Goal: Task Accomplishment & Management: Use online tool/utility

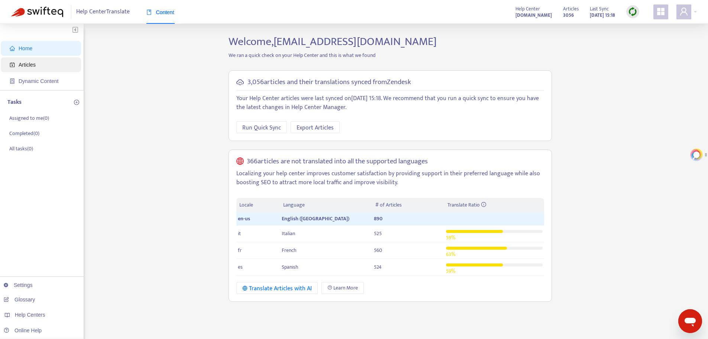
click at [31, 62] on span "Articles" at bounding box center [27, 65] width 17 height 6
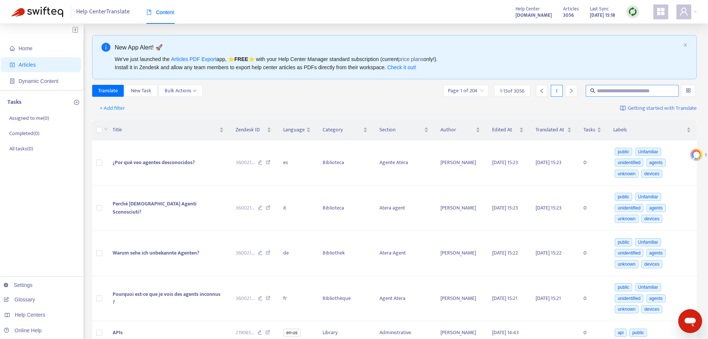
click at [650, 91] on input "text" at bounding box center [632, 91] width 71 height 8
paste input "**********"
type input "**********"
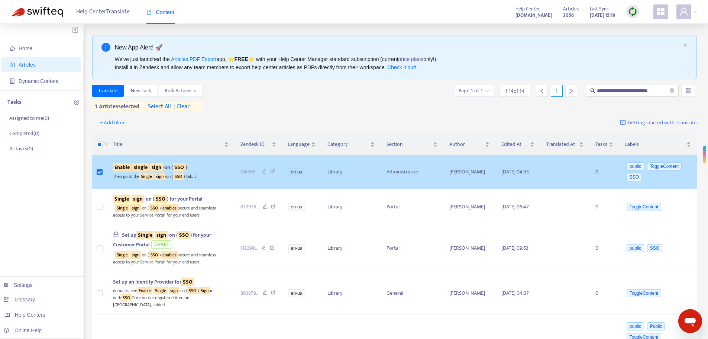
click at [137, 166] on sqkw "single" at bounding box center [140, 167] width 17 height 9
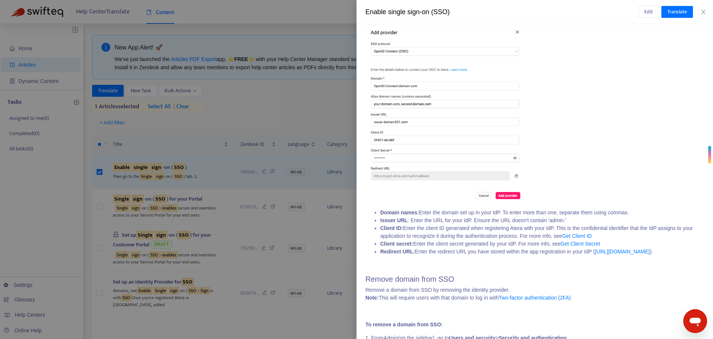
scroll to position [1152, 0]
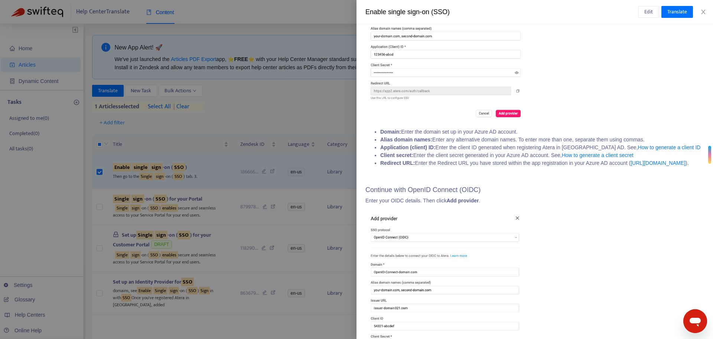
click at [515, 167] on li "Redirect URL: Enter the Redirect URL you have stored within the app registratio…" at bounding box center [543, 163] width 324 height 8
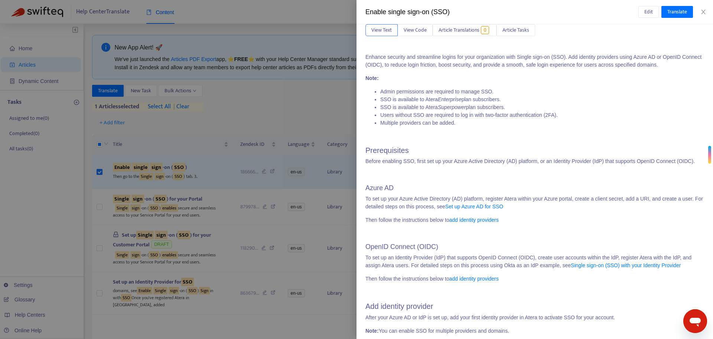
scroll to position [0, 0]
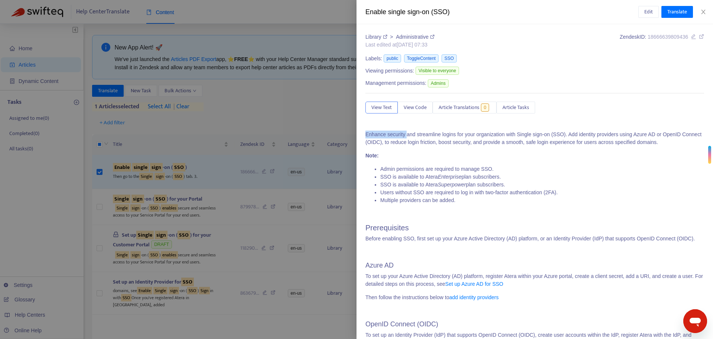
drag, startPoint x: 365, startPoint y: 133, endPoint x: 406, endPoint y: 133, distance: 41.6
click at [406, 133] on div "Library > Administrative Last edited at 2025-05-27 07:33 Zendesk ID: 1866663980…" at bounding box center [535, 181] width 357 height 314
click at [427, 131] on p "Enhance security and streamline logins for your organization with Single sign-o…" at bounding box center [535, 138] width 339 height 16
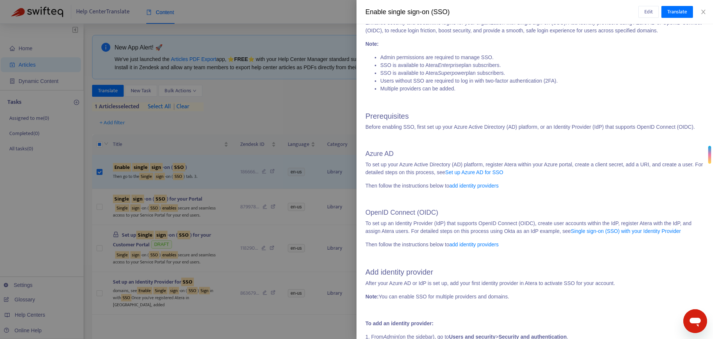
click at [346, 114] on div at bounding box center [356, 169] width 713 height 339
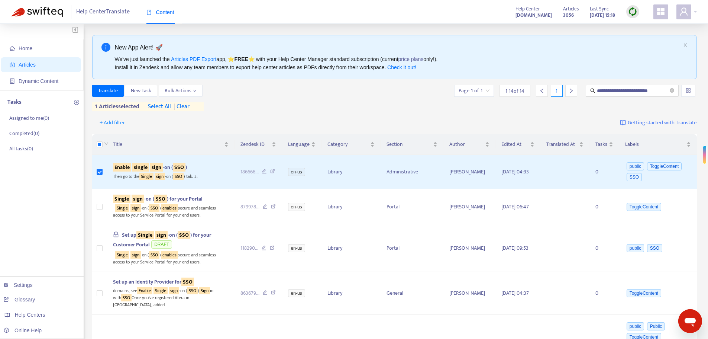
click at [33, 42] on span "Home" at bounding box center [42, 48] width 65 height 15
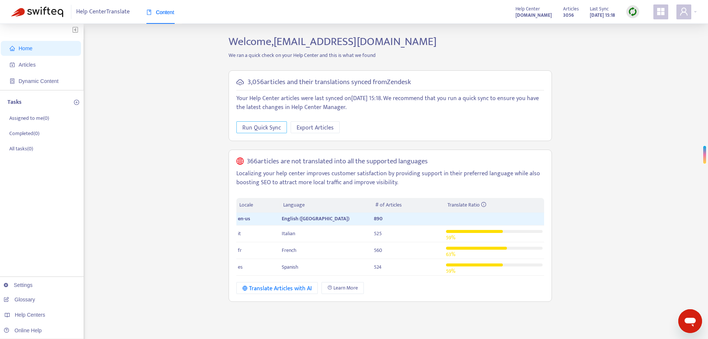
click at [264, 128] on span "Run Quick Sync" at bounding box center [261, 127] width 39 height 9
click at [226, 101] on div "3,057 articles and their translations synced from Zendesk Your Help Center arti…" at bounding box center [390, 186] width 334 height 243
click at [19, 65] on span "Articles" at bounding box center [27, 65] width 17 height 6
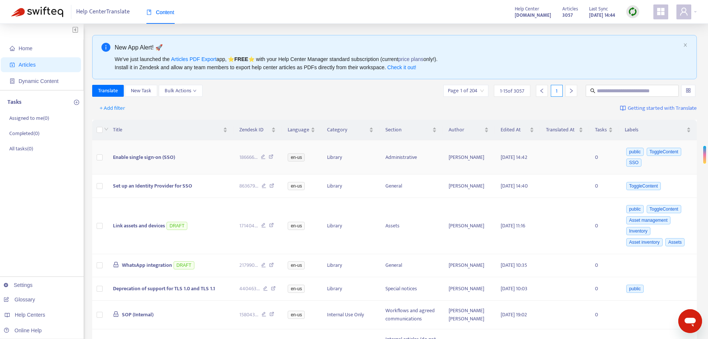
click at [141, 154] on span "Enable single sign-on (SSO)" at bounding box center [144, 157] width 62 height 9
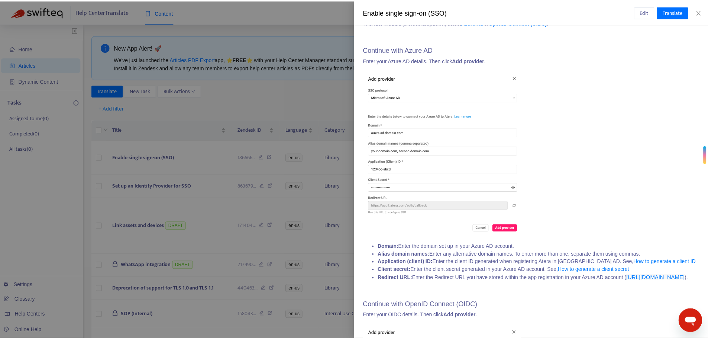
scroll to position [1040, 0]
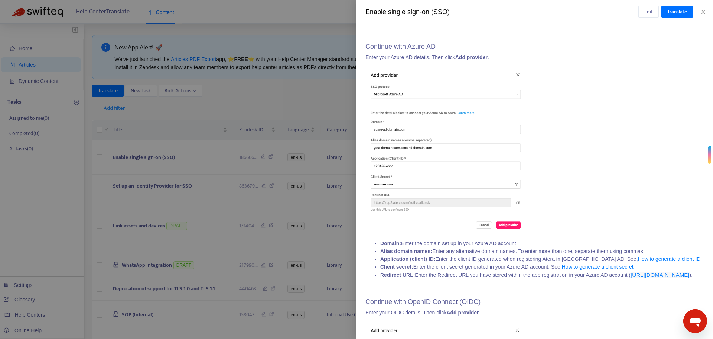
click at [148, 116] on div at bounding box center [356, 169] width 713 height 339
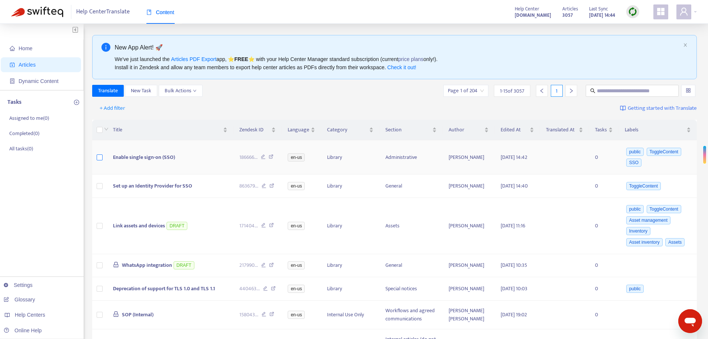
click at [97, 161] on label at bounding box center [100, 157] width 6 height 8
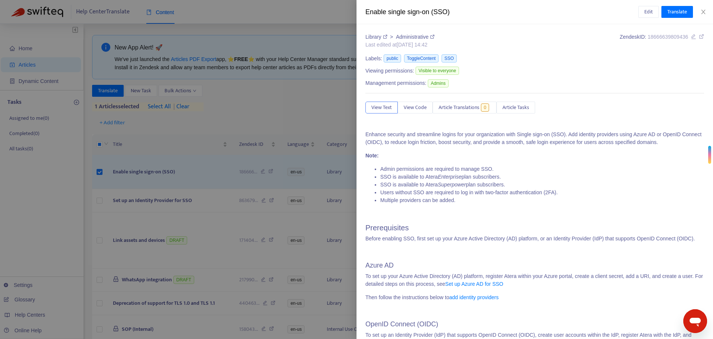
click at [112, 90] on div at bounding box center [356, 169] width 713 height 339
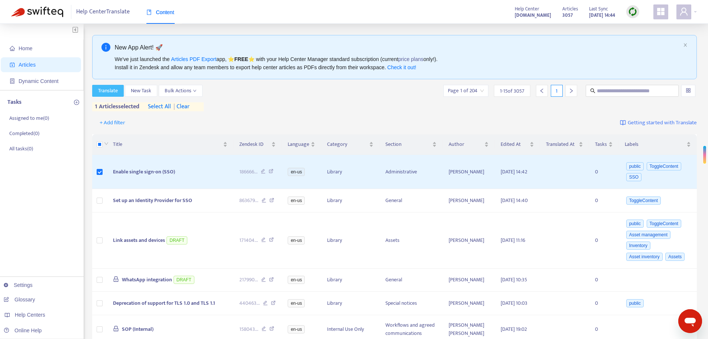
click at [112, 90] on span "Translate" at bounding box center [108, 91] width 20 height 8
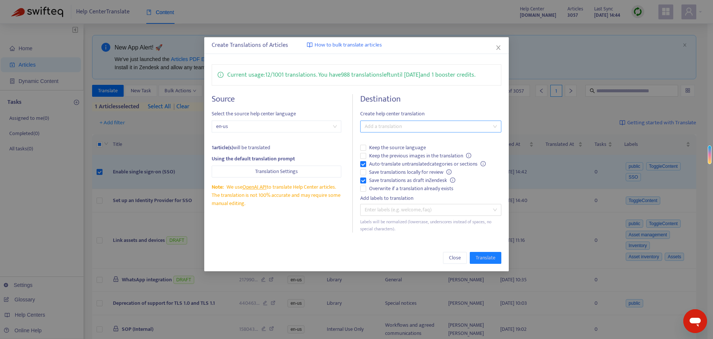
click at [382, 124] on div at bounding box center [427, 126] width 130 height 9
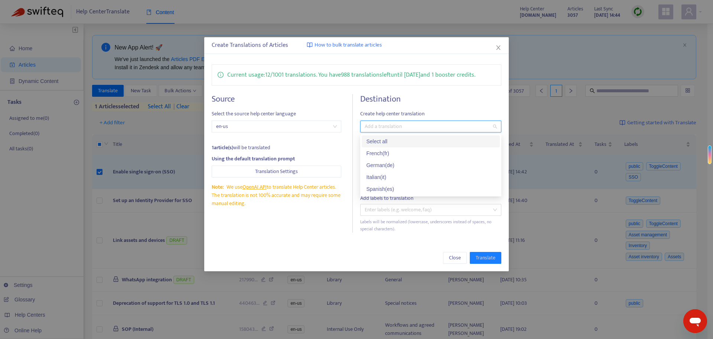
click at [382, 139] on div "Select all" at bounding box center [430, 141] width 129 height 8
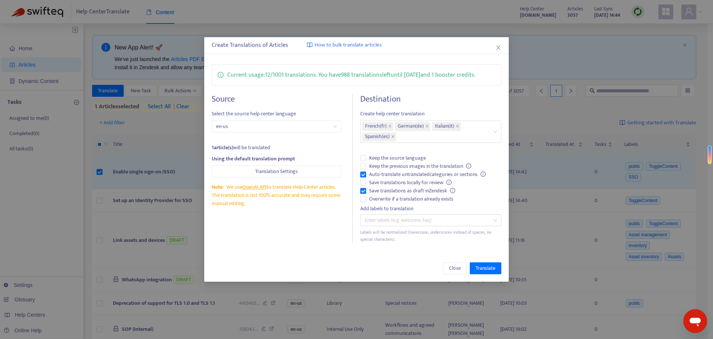
click at [384, 260] on div "Close Translate" at bounding box center [356, 268] width 305 height 27
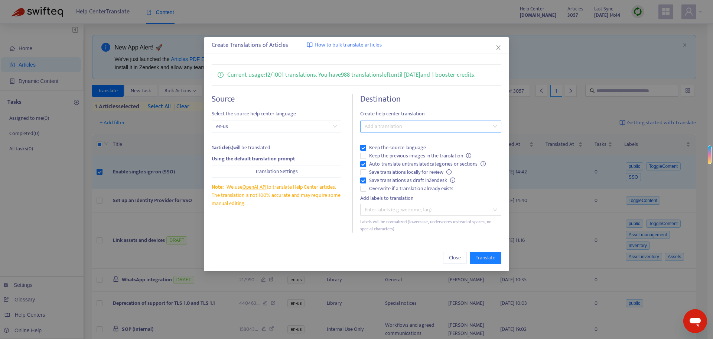
click at [403, 125] on div at bounding box center [427, 126] width 130 height 9
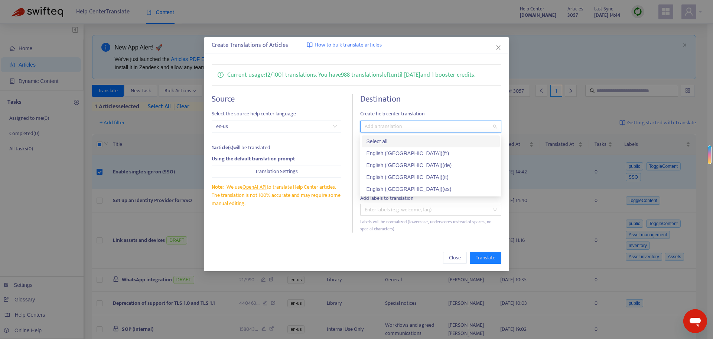
click at [389, 142] on div "Select all" at bounding box center [430, 141] width 129 height 8
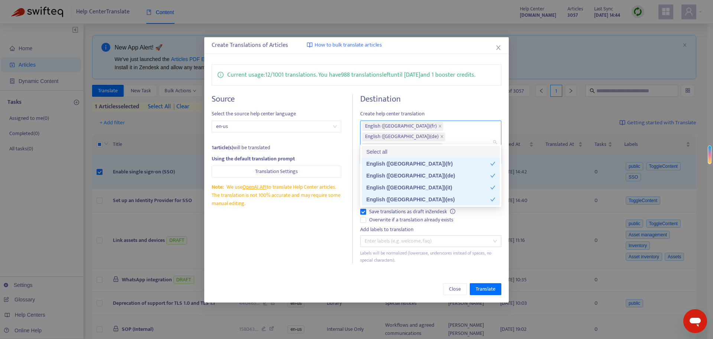
click at [433, 86] on div "Current usage: 12 / 1001 translations . You have 988 translations left until 8/…" at bounding box center [356, 164] width 305 height 214
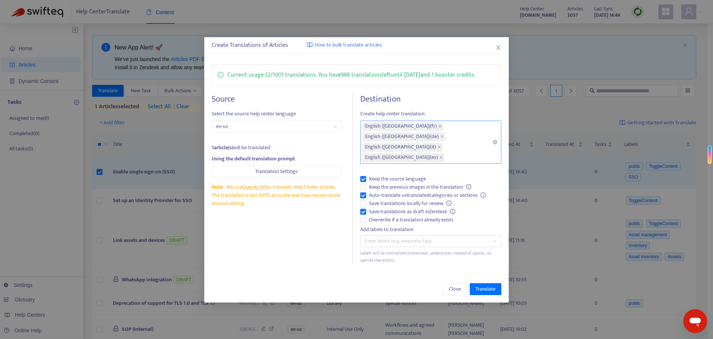
click at [476, 134] on div "English (USA) ( fr ) English (USA) ( de ) English (USA) ( it ) English (USA) ( …" at bounding box center [427, 142] width 130 height 42
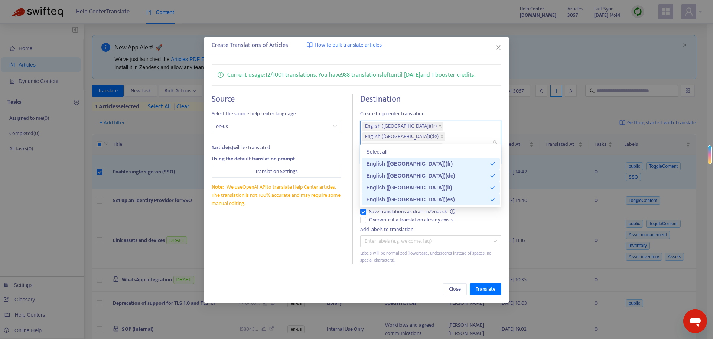
click at [405, 249] on div "Current usage: 12 / 1001 translations . You have 988 translations left until 8/…" at bounding box center [356, 164] width 305 height 214
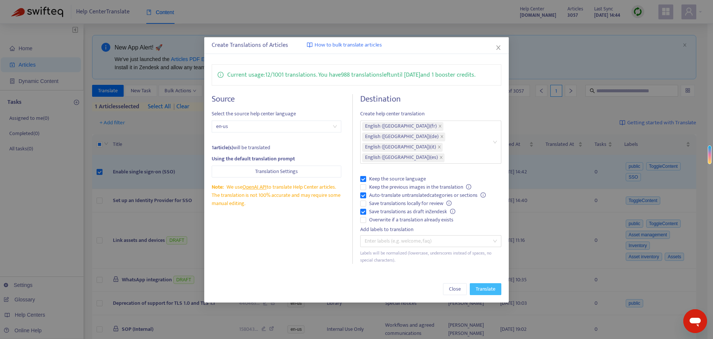
click at [490, 285] on span "Translate" at bounding box center [486, 289] width 20 height 8
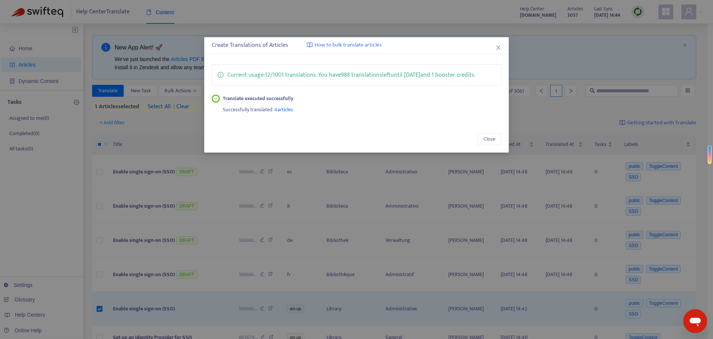
click at [181, 148] on div "Create Translations of Articles How to bulk translate articles Current usage: 1…" at bounding box center [356, 169] width 713 height 339
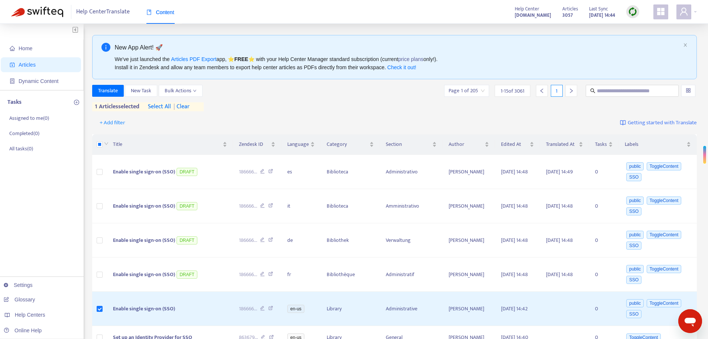
click at [293, 85] on div "Translate New Task Bulk Actions Page 1 of 205 1 - 15 of 3061 1" at bounding box center [394, 91] width 605 height 12
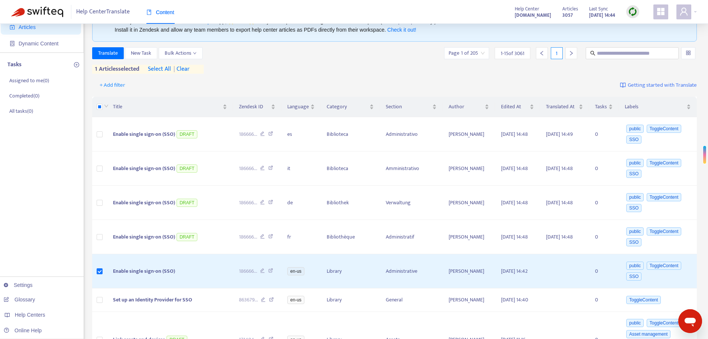
scroll to position [37, 0]
click at [107, 52] on span "Translate" at bounding box center [108, 53] width 20 height 8
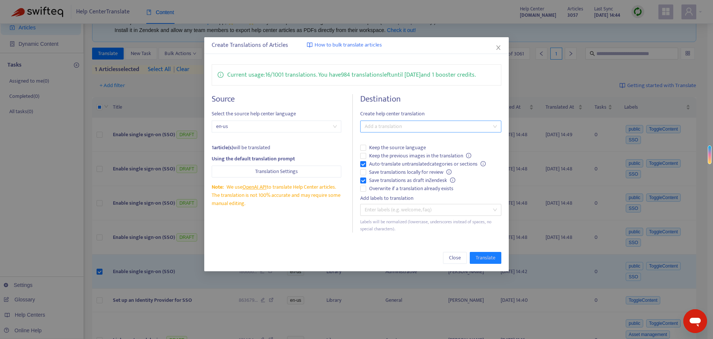
click at [391, 120] on div "Add a translation" at bounding box center [430, 126] width 141 height 12
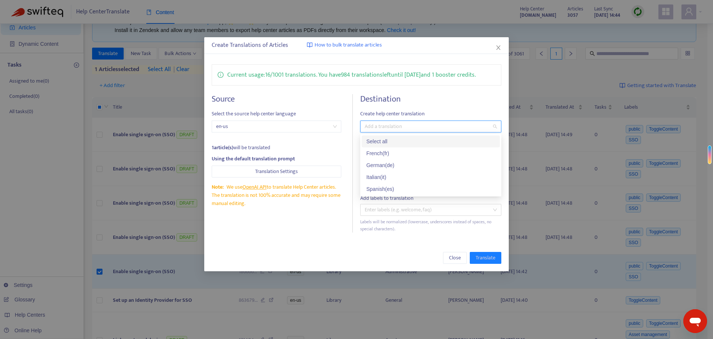
click at [379, 143] on div "Select all" at bounding box center [430, 141] width 129 height 8
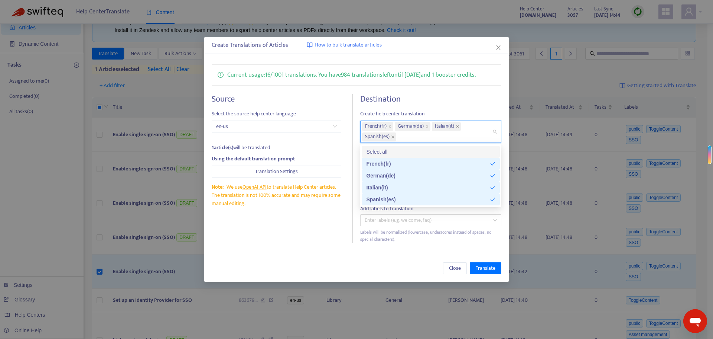
click at [473, 105] on div "Destination Create help center translation French ( fr ) German ( de ) Italian …" at bounding box center [430, 168] width 141 height 149
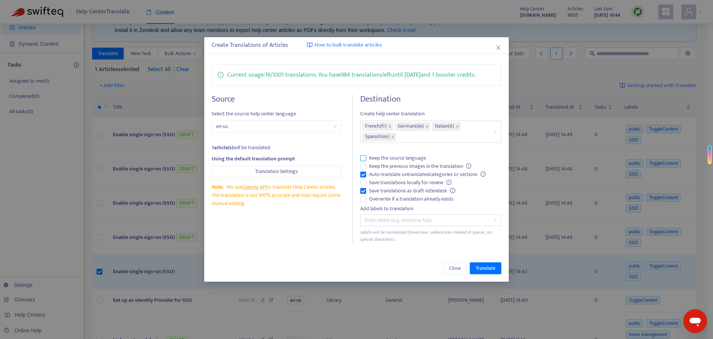
click at [380, 158] on span "Keep the source language" at bounding box center [397, 158] width 63 height 8
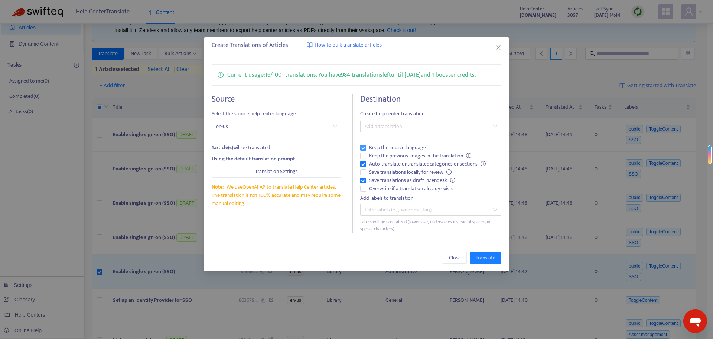
click at [382, 145] on span "Keep the source language" at bounding box center [397, 147] width 63 height 8
click at [440, 100] on h4 "Destination" at bounding box center [430, 99] width 141 height 10
click at [459, 164] on span "Auto-translate untranslated categories or sections" at bounding box center [427, 164] width 123 height 8
click at [439, 180] on span "Save translations as draft in Zendesk" at bounding box center [412, 180] width 92 height 8
click at [401, 187] on span "Overwrite if a translation already exists" at bounding box center [411, 188] width 90 height 8
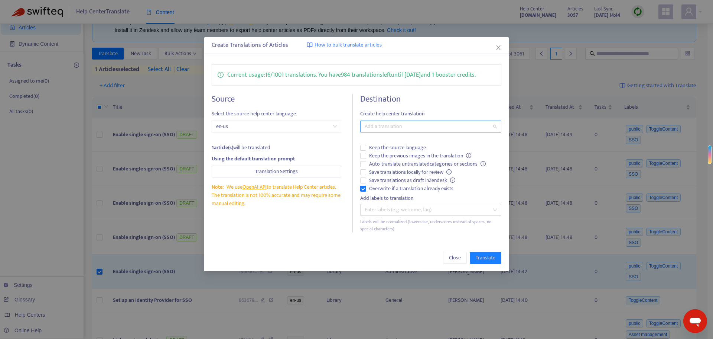
click at [377, 132] on div "Add a translation" at bounding box center [430, 126] width 141 height 12
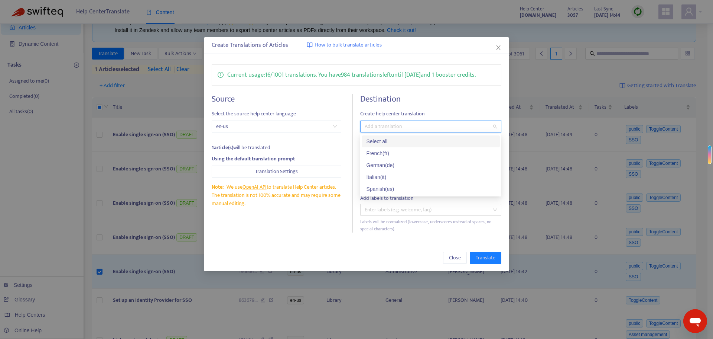
click at [393, 144] on div "Select all" at bounding box center [430, 141] width 129 height 8
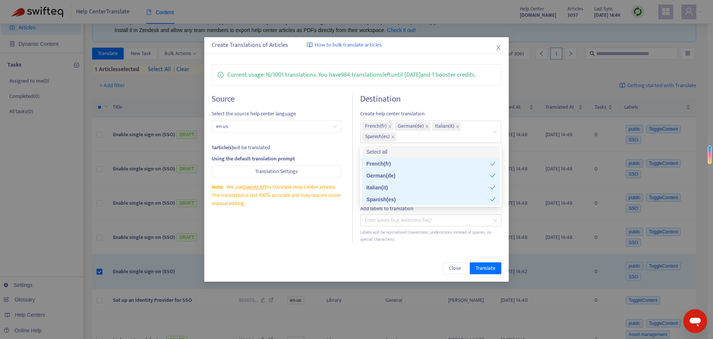
click at [438, 102] on h4 "Destination" at bounding box center [430, 99] width 141 height 10
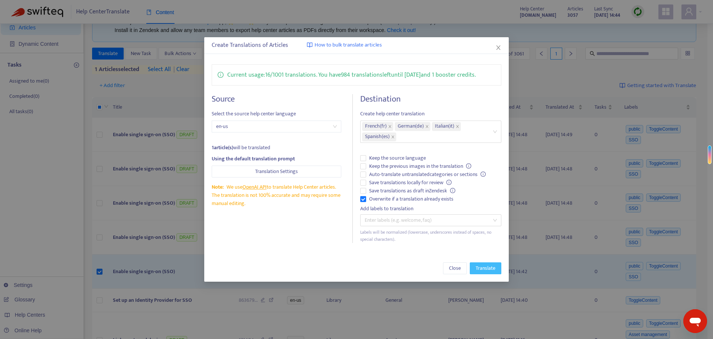
click at [489, 264] on span "Translate" at bounding box center [486, 268] width 20 height 8
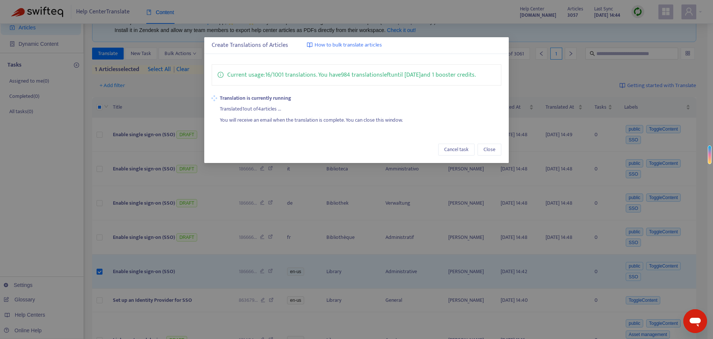
click at [264, 113] on div "You will receive an email when the translation is complete. You can close this …" at bounding box center [361, 118] width 282 height 11
click at [401, 116] on div "You will receive an email when the translation is complete. You can close this …" at bounding box center [361, 118] width 282 height 11
click at [279, 113] on div "You will receive an email when the translation is complete. You can close this …" at bounding box center [361, 118] width 282 height 11
click at [340, 98] on strong "Translation is currently running" at bounding box center [361, 98] width 282 height 8
click at [316, 121] on div "You will receive an email when the translation is complete. You can close this …" at bounding box center [361, 118] width 282 height 11
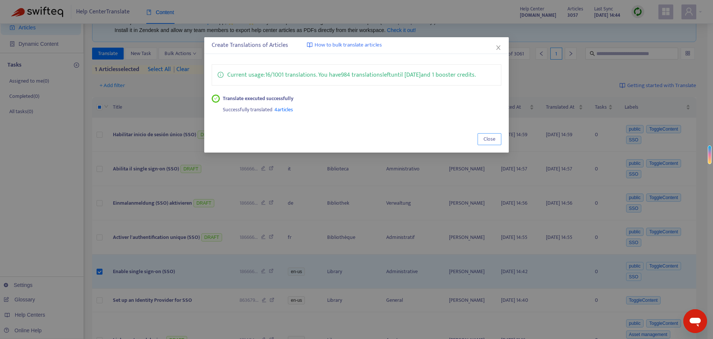
click at [486, 135] on span "Close" at bounding box center [490, 139] width 12 height 8
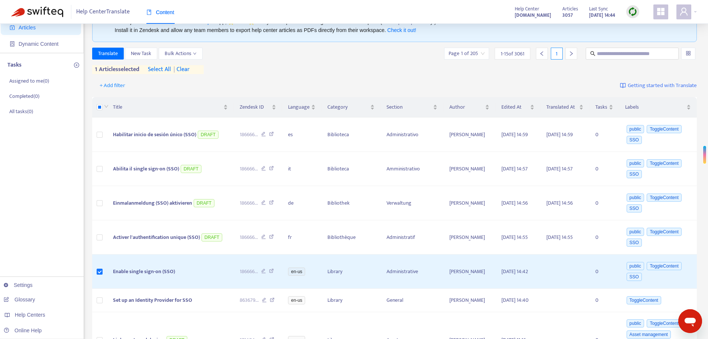
click at [255, 60] on div "Translate New Task Bulk Actions Page 1 of 205 1 - 15 of 3061 1 1 articles selec…" at bounding box center [394, 61] width 605 height 26
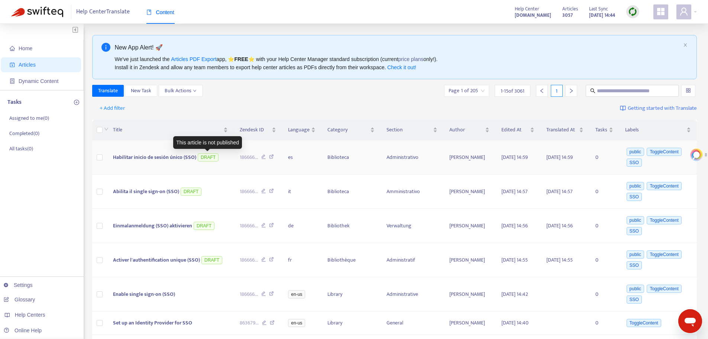
click at [208, 160] on span "DRAFT" at bounding box center [208, 157] width 21 height 8
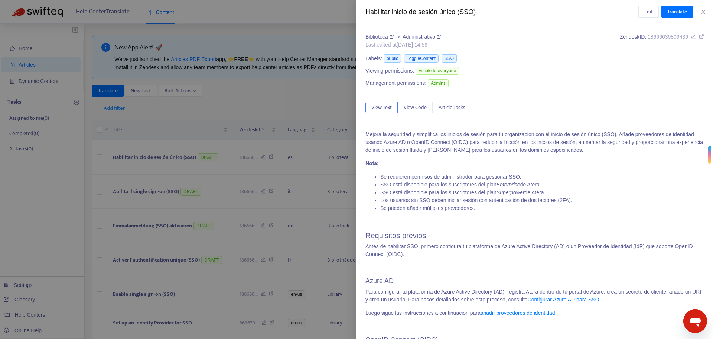
click at [268, 89] on div at bounding box center [356, 169] width 713 height 339
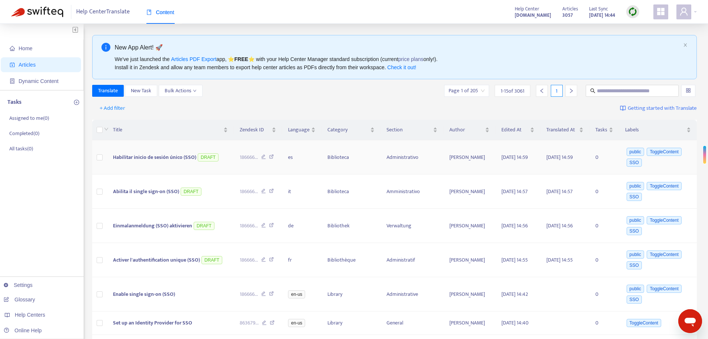
click at [158, 160] on span "Habilitar inicio de sesión único (SSO)" at bounding box center [154, 157] width 83 height 9
click at [161, 111] on div "Click to sort ascending" at bounding box center [172, 115] width 58 height 13
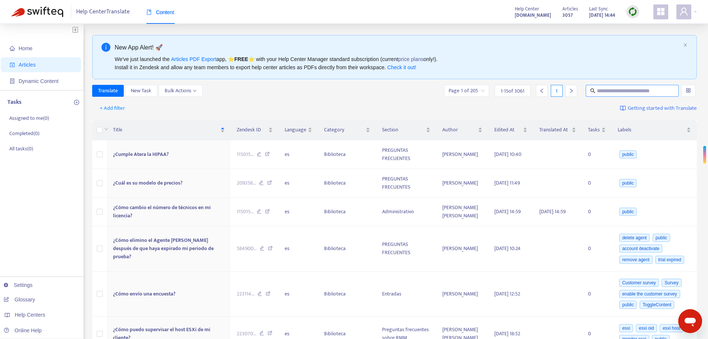
click at [616, 91] on input "text" at bounding box center [632, 91] width 71 height 8
type input "***"
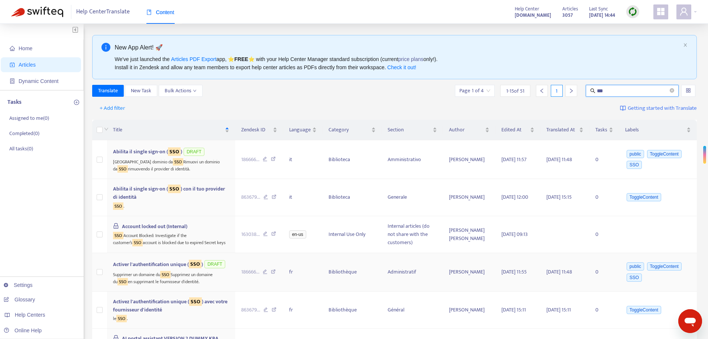
scroll to position [37, 0]
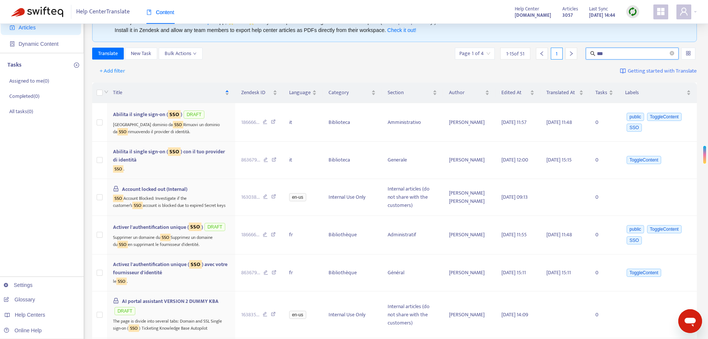
click at [269, 56] on div "Translate New Task Bulk Actions Page 1 of 4 1 - 15 of 51 1 ***" at bounding box center [394, 54] width 605 height 12
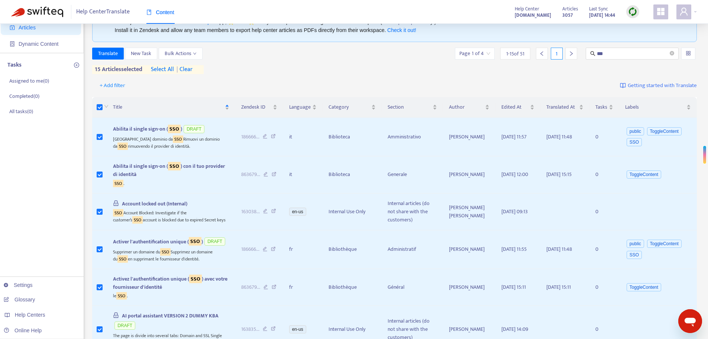
click at [176, 77] on div "+ Add filter Getting started with Translate" at bounding box center [394, 85] width 605 height 17
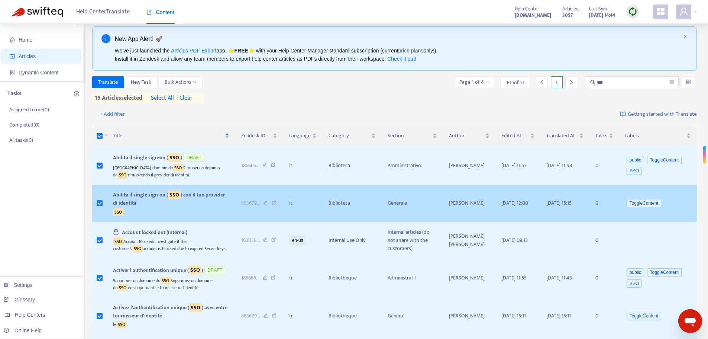
scroll to position [0, 0]
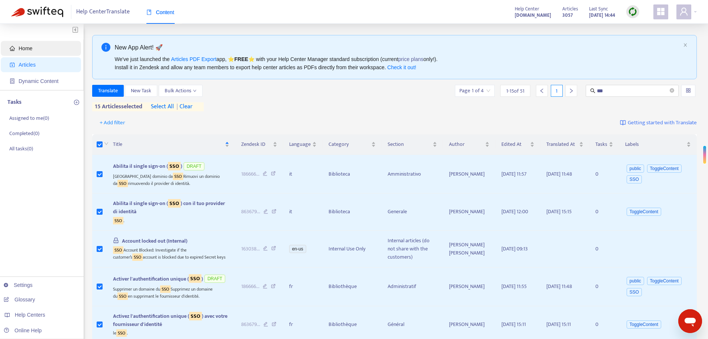
click at [17, 51] on span "Home" at bounding box center [42, 48] width 65 height 15
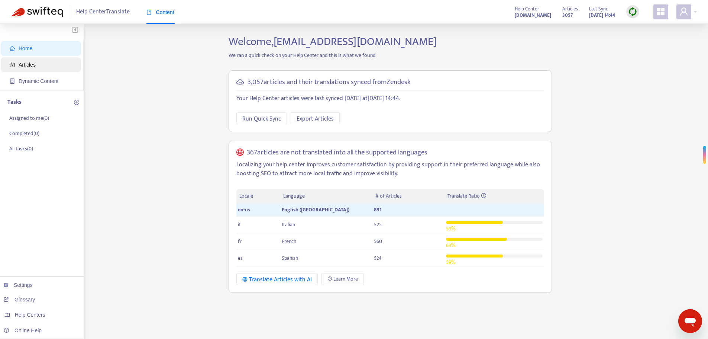
click at [34, 61] on span "Articles" at bounding box center [42, 64] width 65 height 15
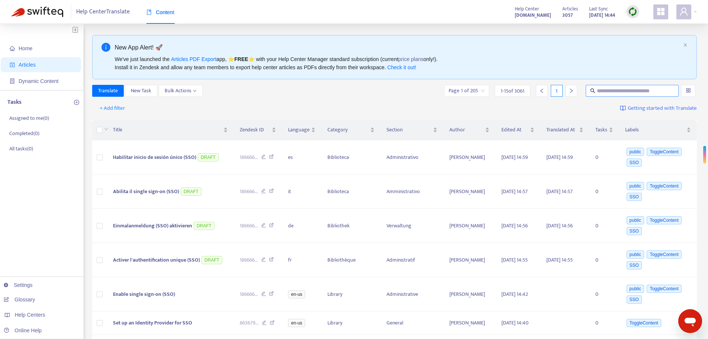
click at [632, 97] on span at bounding box center [632, 91] width 93 height 12
click at [631, 93] on input "text" at bounding box center [632, 91] width 71 height 8
paste input "**********"
type input "**********"
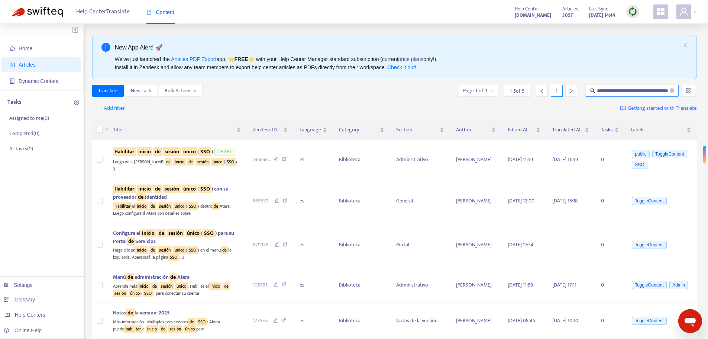
click at [177, 101] on div "+ Add filter Getting started with Translate" at bounding box center [394, 108] width 605 height 17
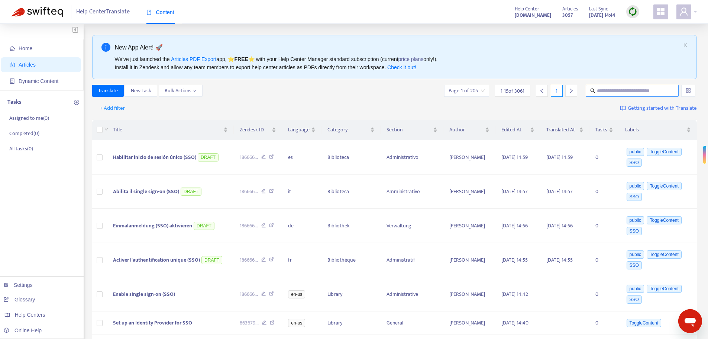
click at [609, 92] on input "text" at bounding box center [632, 91] width 71 height 8
type input "***"
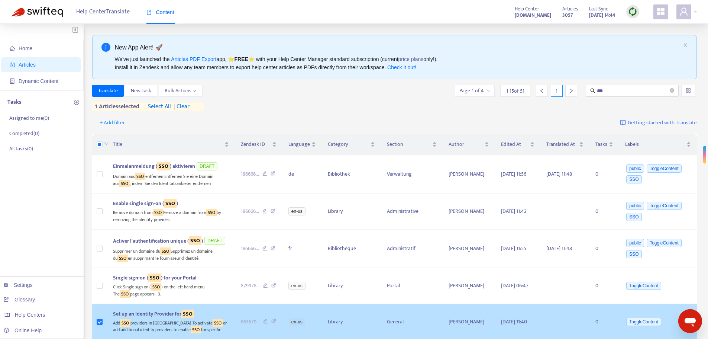
click at [156, 312] on span "Set up an Identity Provider for SSO" at bounding box center [153, 313] width 81 height 9
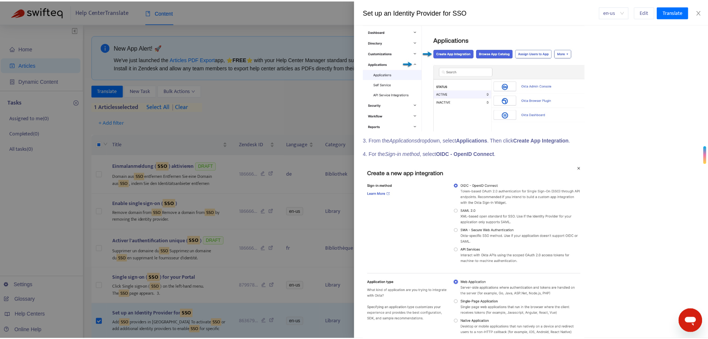
scroll to position [929, 0]
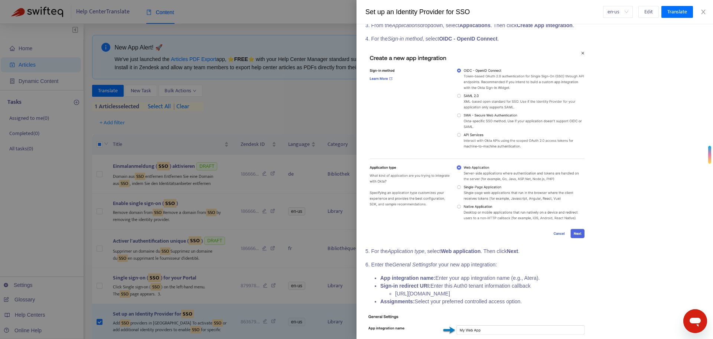
click at [307, 61] on div at bounding box center [356, 169] width 713 height 339
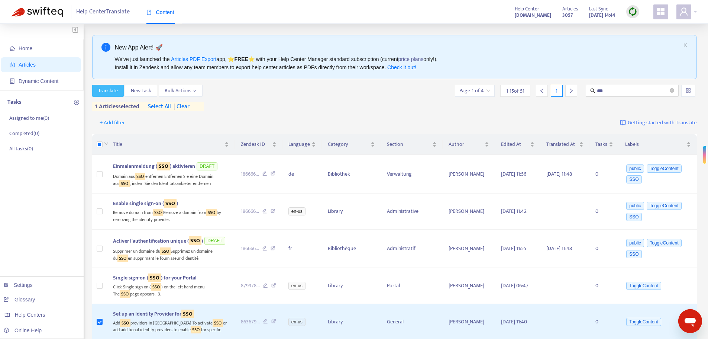
click at [104, 88] on span "Translate" at bounding box center [108, 91] width 20 height 8
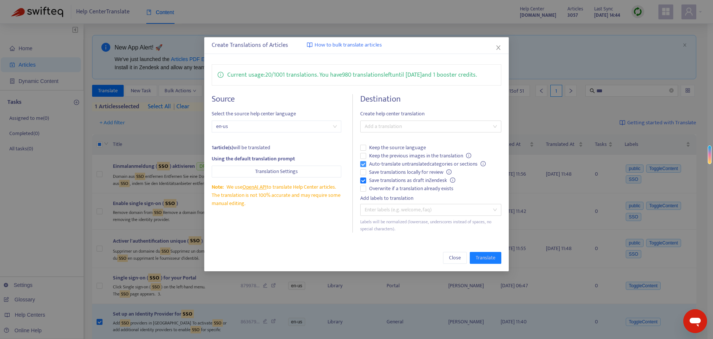
click at [375, 166] on span "Auto-translate untranslated categories or sections" at bounding box center [427, 164] width 123 height 8
click at [375, 179] on span "Save translations as draft in Zendesk" at bounding box center [412, 180] width 92 height 8
click at [383, 178] on span "Save translations as draft in Zendesk" at bounding box center [412, 180] width 92 height 8
click at [394, 181] on span "Save translations as draft in Zendesk" at bounding box center [412, 180] width 92 height 8
click at [267, 43] on div "Create Translations of Articles How to bulk translate articles" at bounding box center [357, 45] width 290 height 9
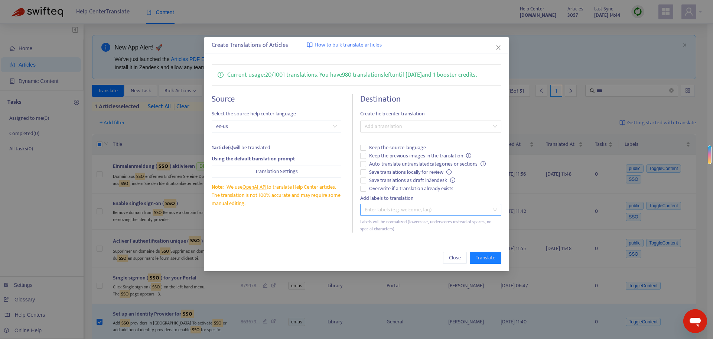
click at [433, 209] on div at bounding box center [427, 209] width 130 height 9
click at [380, 115] on span "Create help center translation" at bounding box center [430, 114] width 141 height 8
click at [383, 123] on div at bounding box center [427, 126] width 130 height 9
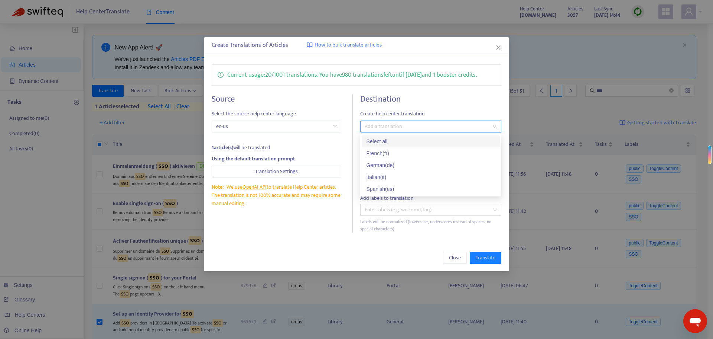
click at [381, 135] on div "Select all" at bounding box center [431, 141] width 138 height 12
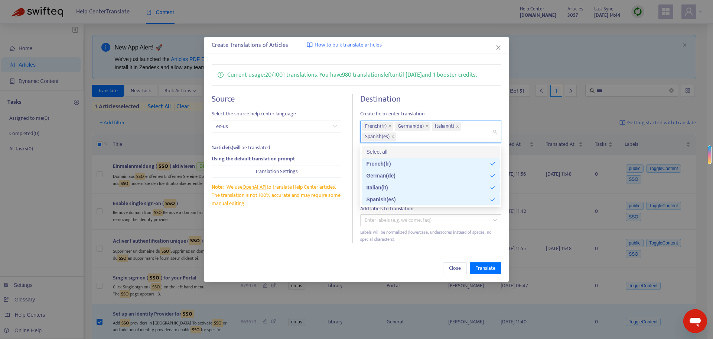
click at [419, 107] on div "Destination Create help center translation French ( fr ) German ( de ) Italian …" at bounding box center [430, 168] width 141 height 149
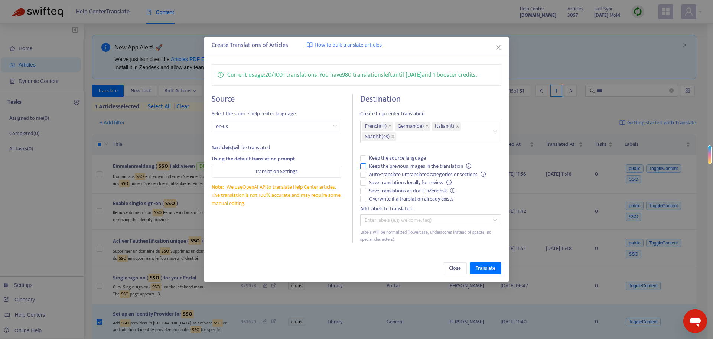
click at [463, 166] on span "Keep the previous images in the translation" at bounding box center [420, 166] width 108 height 8
click at [375, 198] on span "Overwrite if a translation already exists" at bounding box center [411, 199] width 90 height 8
click at [477, 266] on span "Translate" at bounding box center [486, 268] width 20 height 8
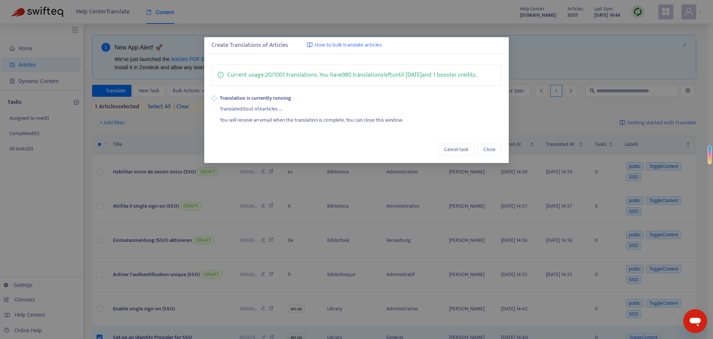
click at [280, 107] on div "Translated 0 out of 4 articles ..." at bounding box center [361, 107] width 282 height 11
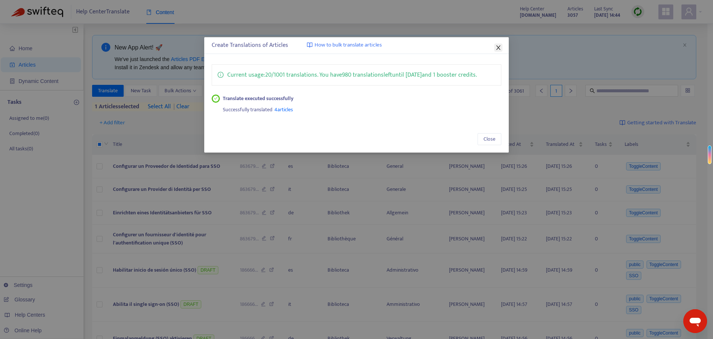
click at [497, 51] on button "Close" at bounding box center [499, 47] width 8 height 8
